Goal: Information Seeking & Learning: Learn about a topic

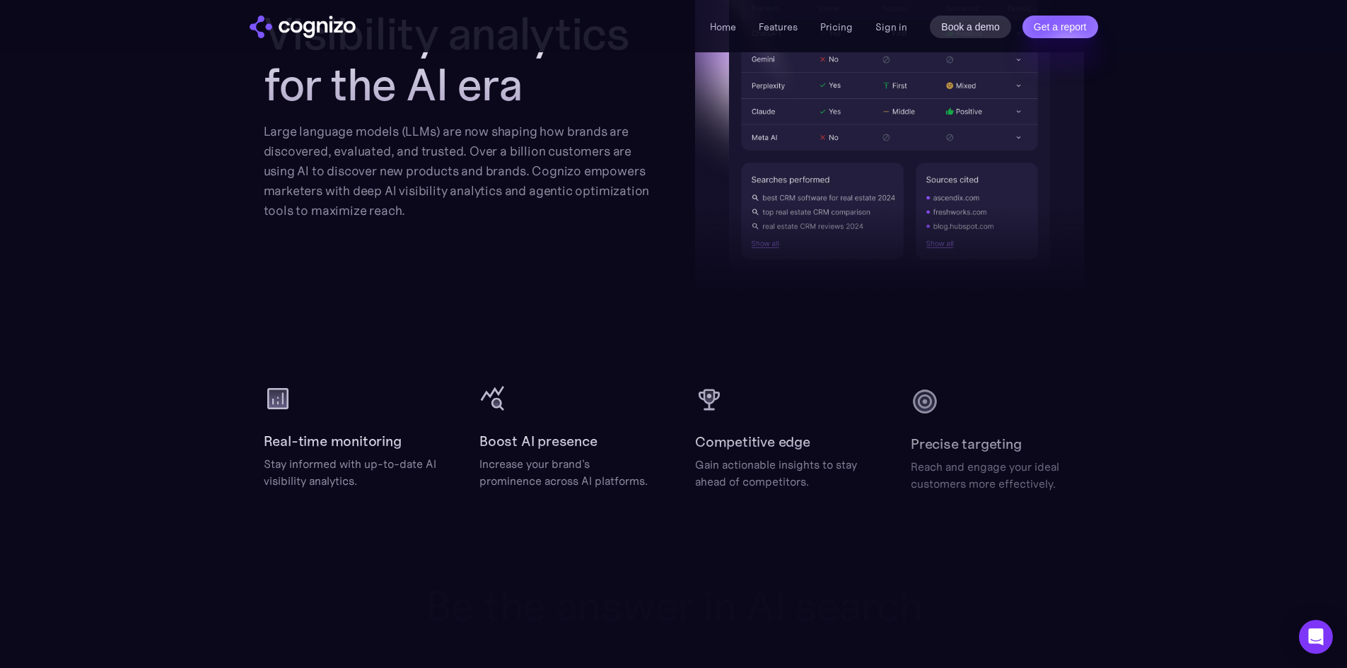
scroll to position [1980, 0]
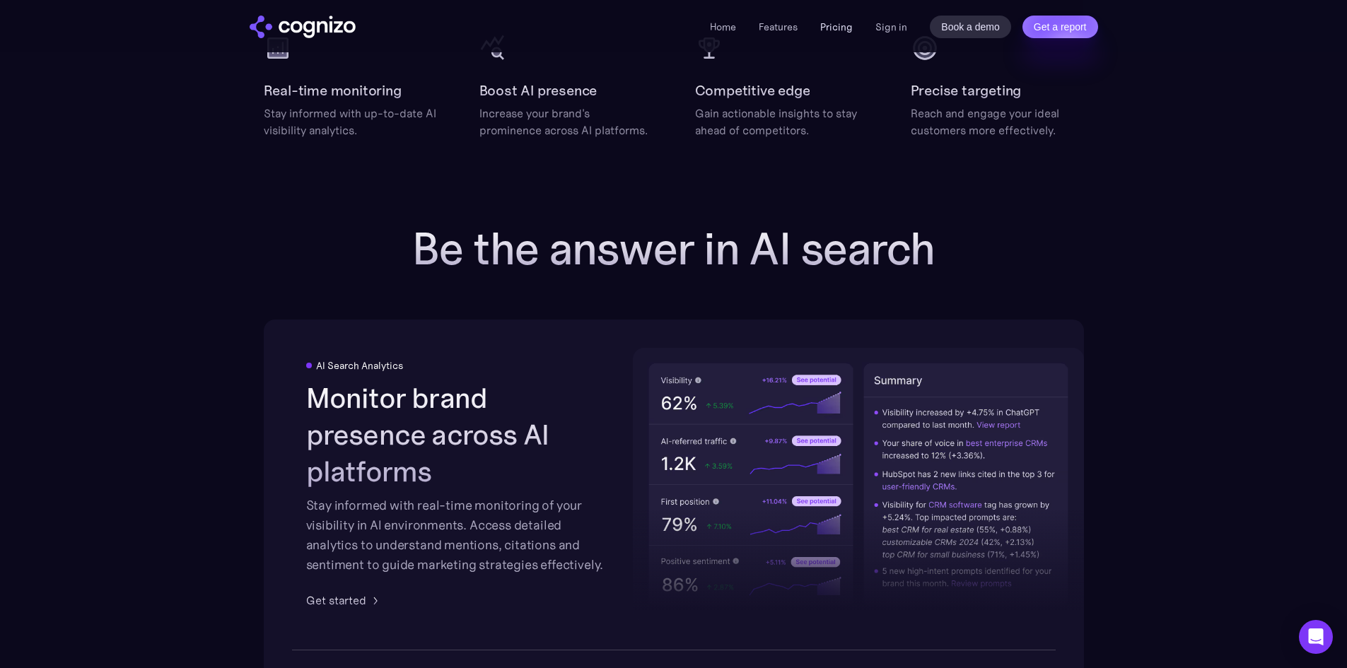
click at [847, 25] on link "Pricing" at bounding box center [836, 27] width 33 height 13
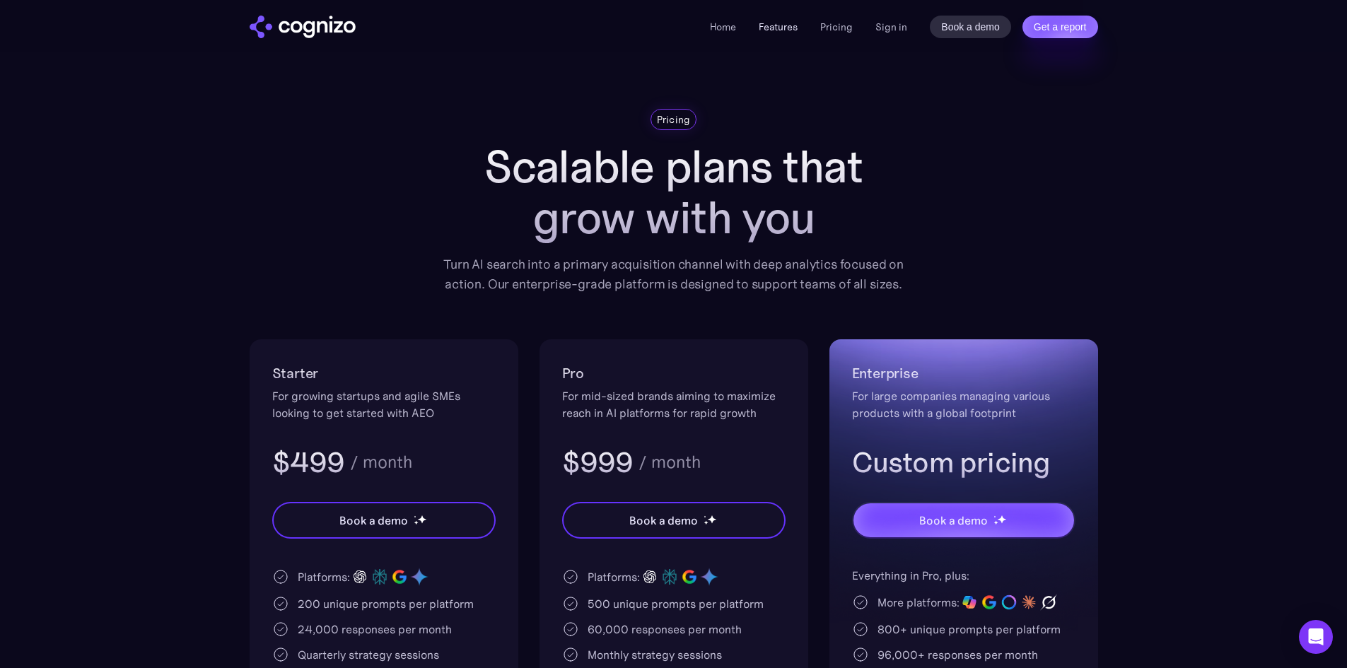
click at [781, 25] on link "Features" at bounding box center [778, 27] width 39 height 13
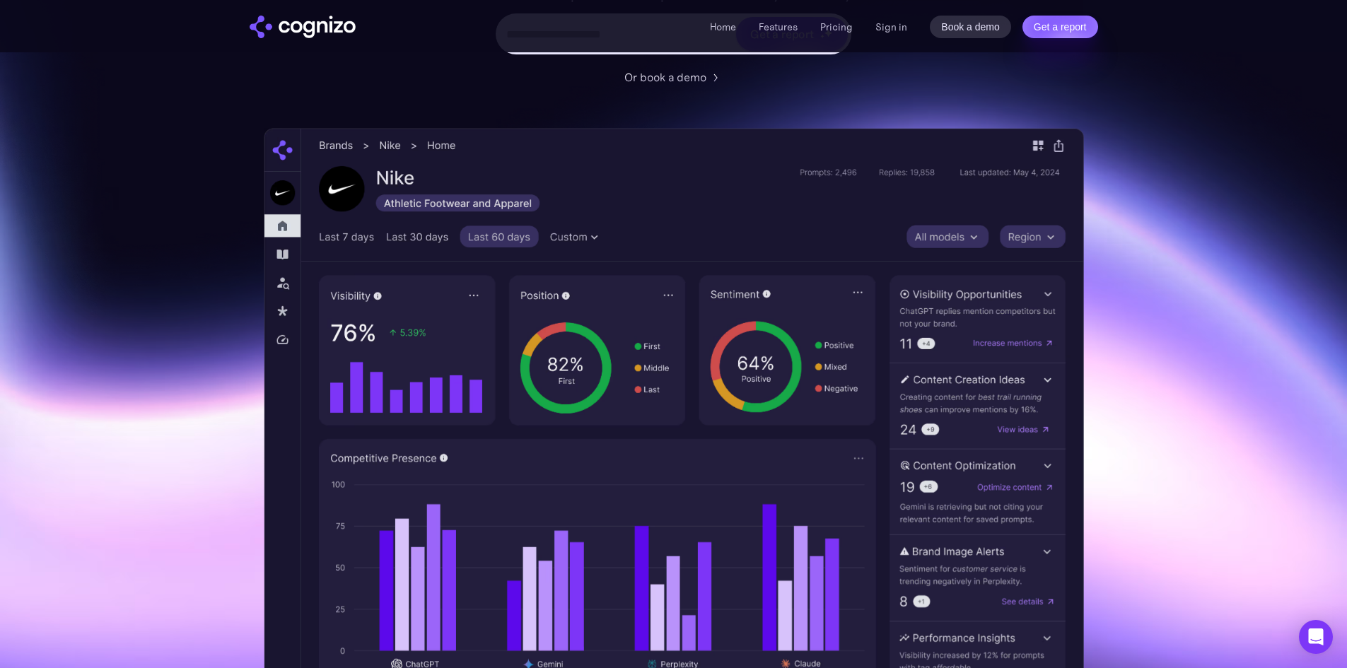
scroll to position [283, 0]
